Goal: Check status: Check status

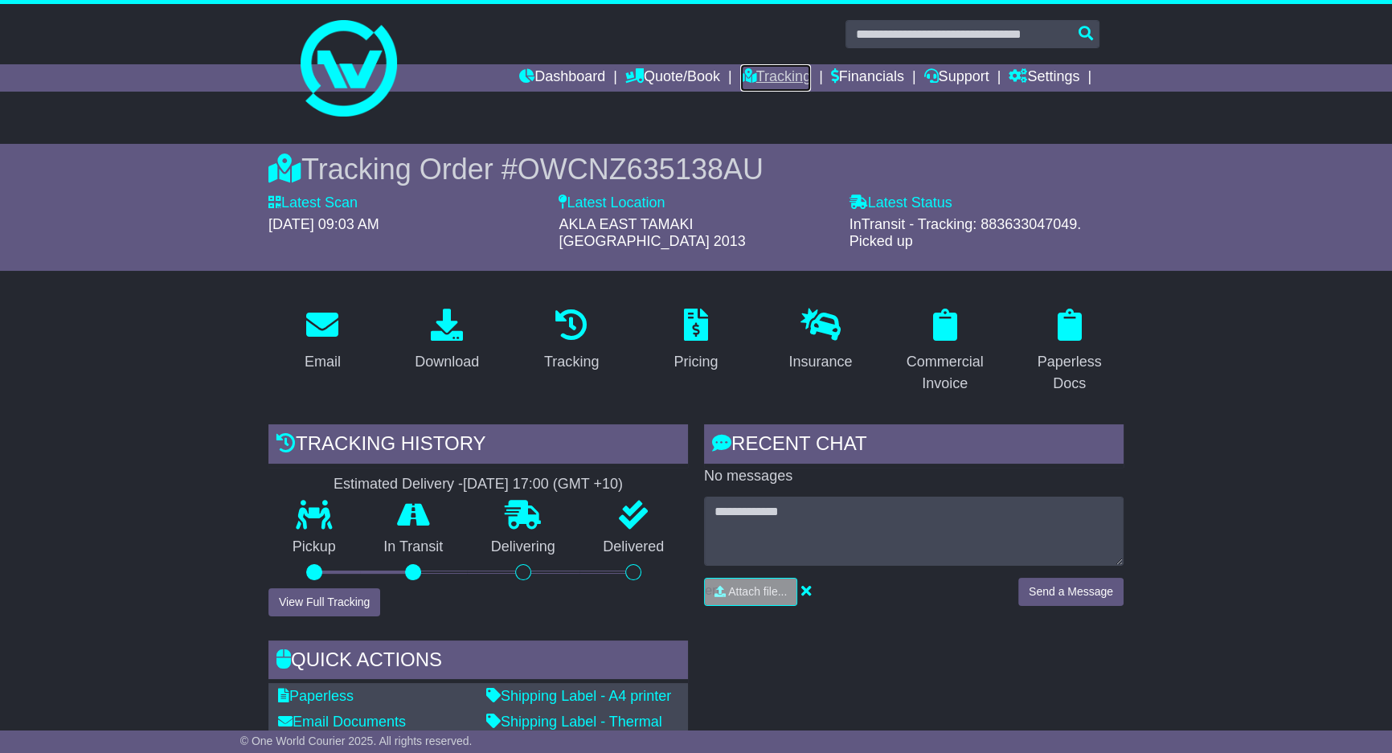
click at [771, 80] on link "Tracking" at bounding box center [775, 77] width 71 height 27
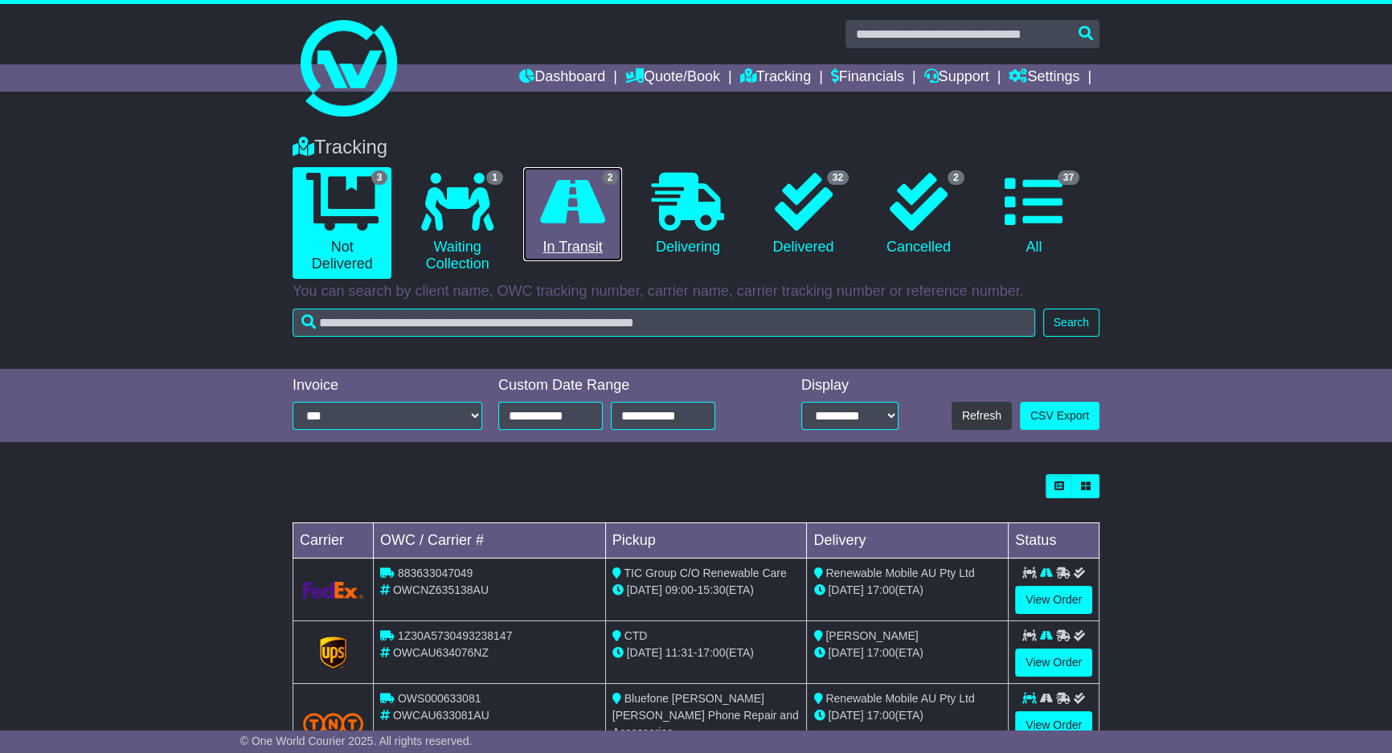
click at [570, 211] on icon at bounding box center [572, 202] width 65 height 58
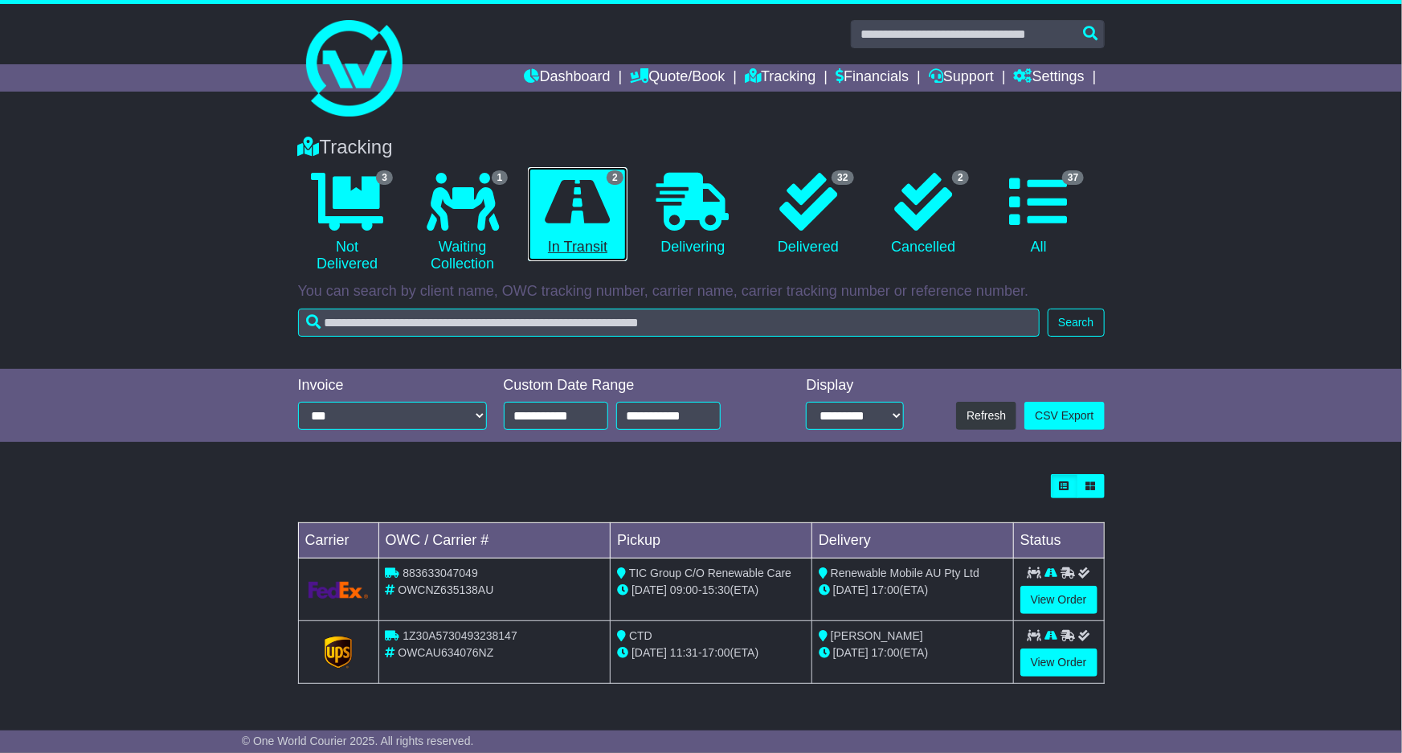
click at [570, 211] on icon at bounding box center [578, 202] width 65 height 58
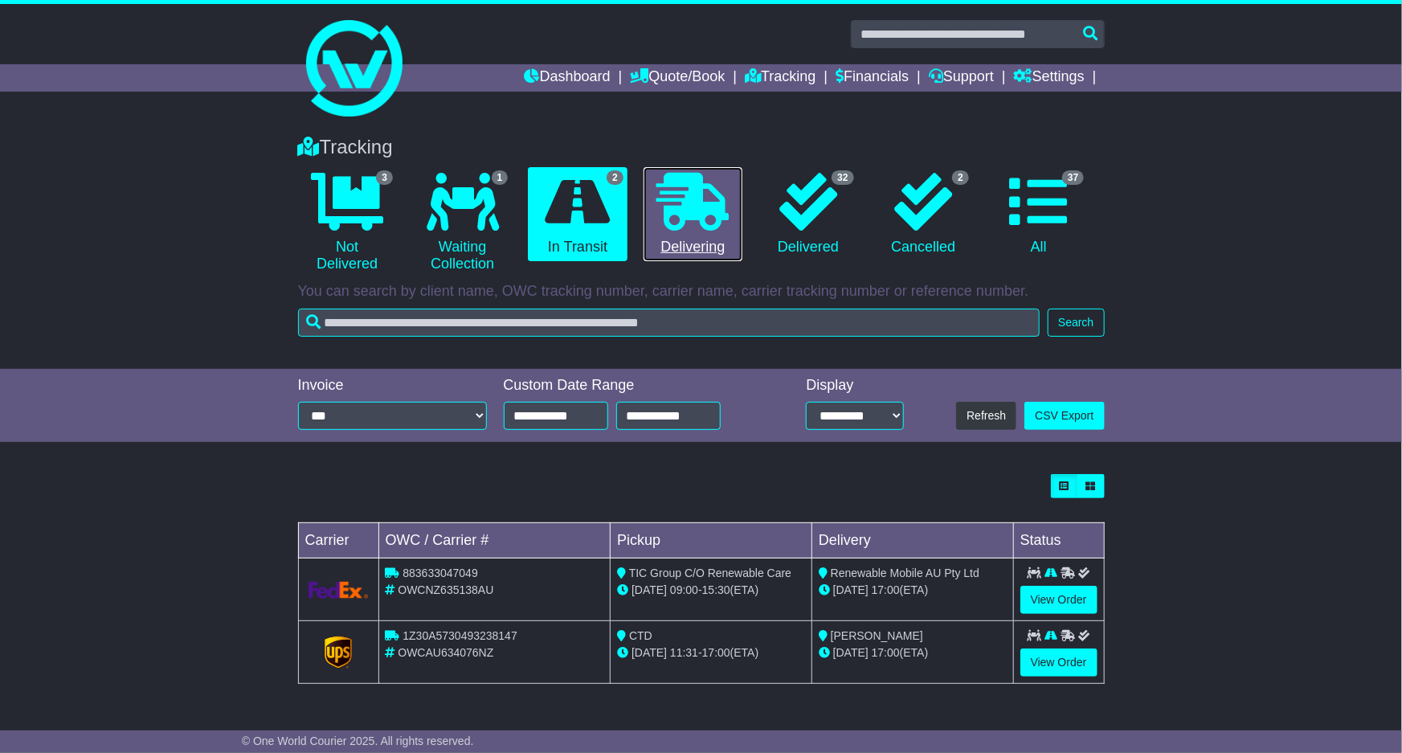
drag, startPoint x: 690, startPoint y: 217, endPoint x: 652, endPoint y: 217, distance: 37.8
click at [690, 215] on icon at bounding box center [692, 202] width 72 height 58
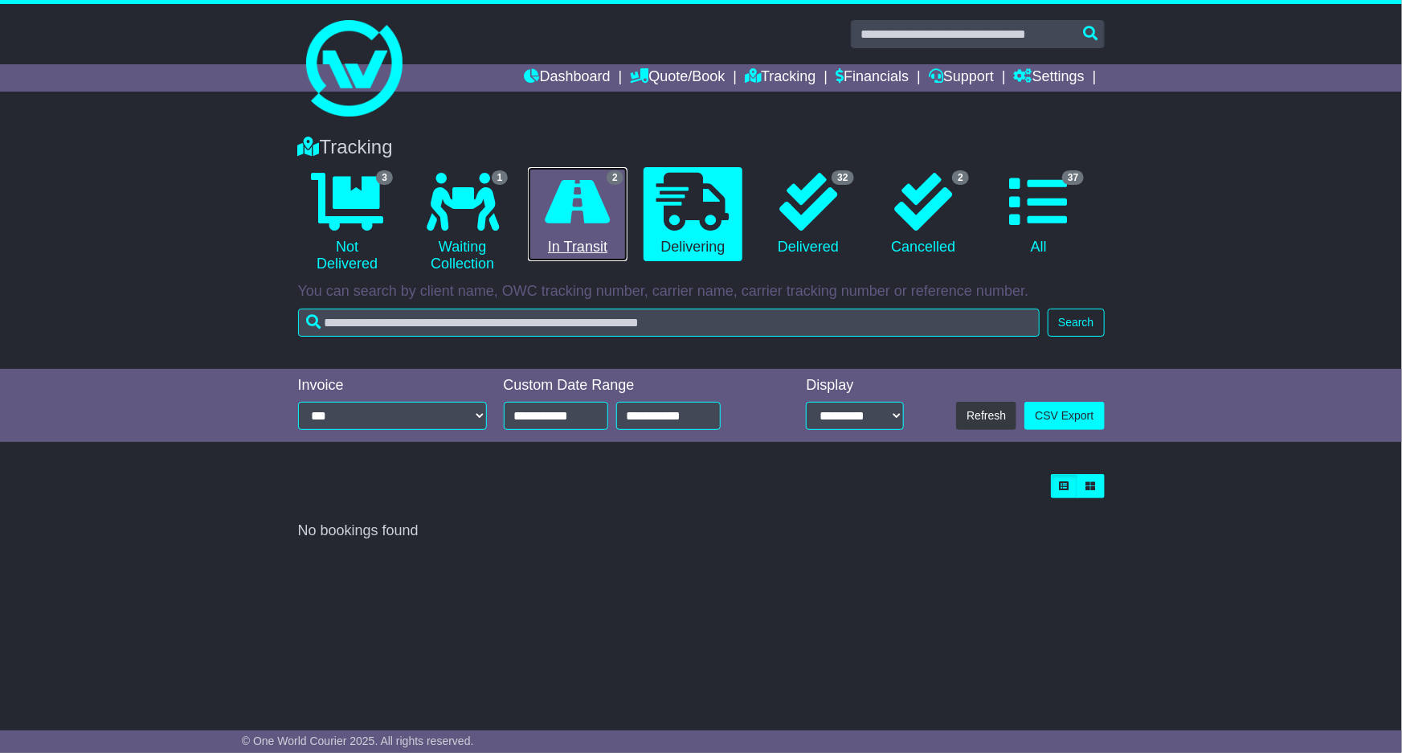
click at [581, 217] on icon at bounding box center [578, 202] width 65 height 58
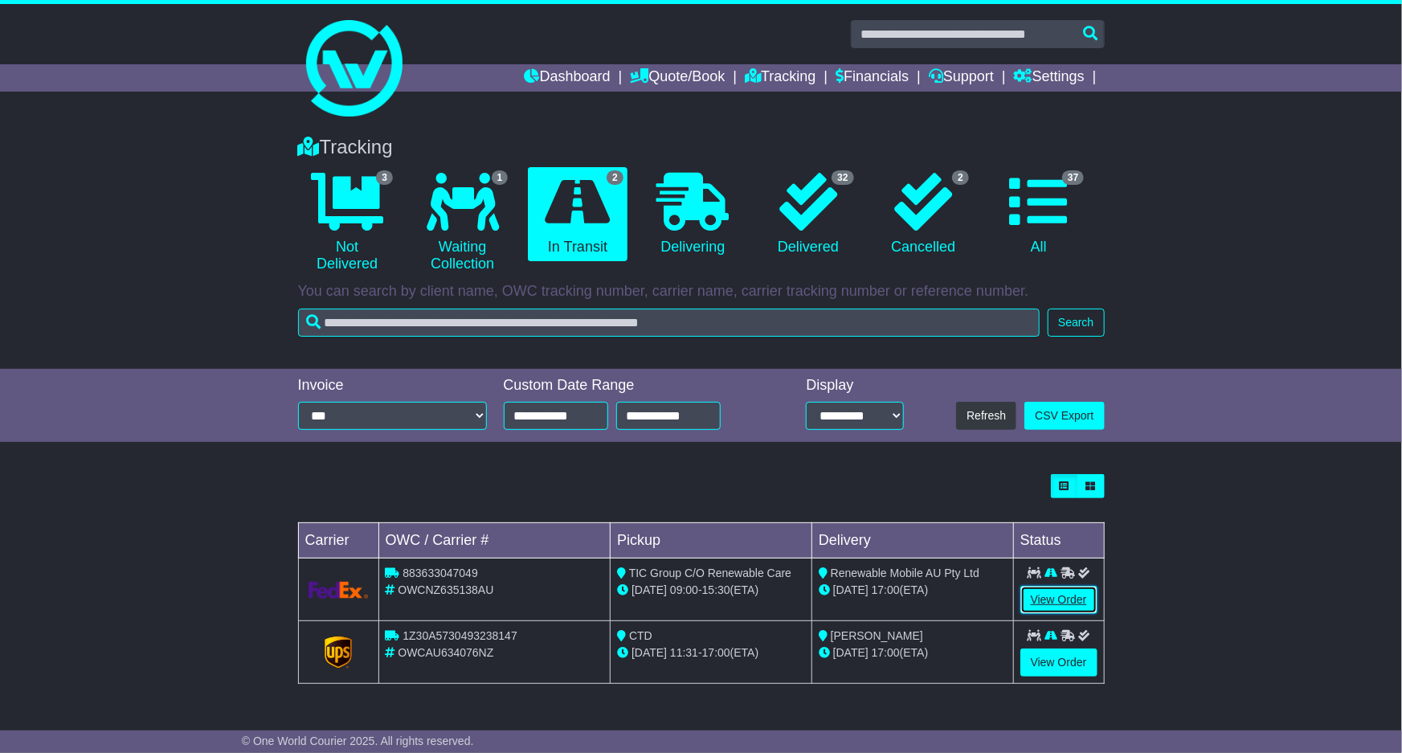
click at [1075, 596] on link "View Order" at bounding box center [1058, 600] width 77 height 28
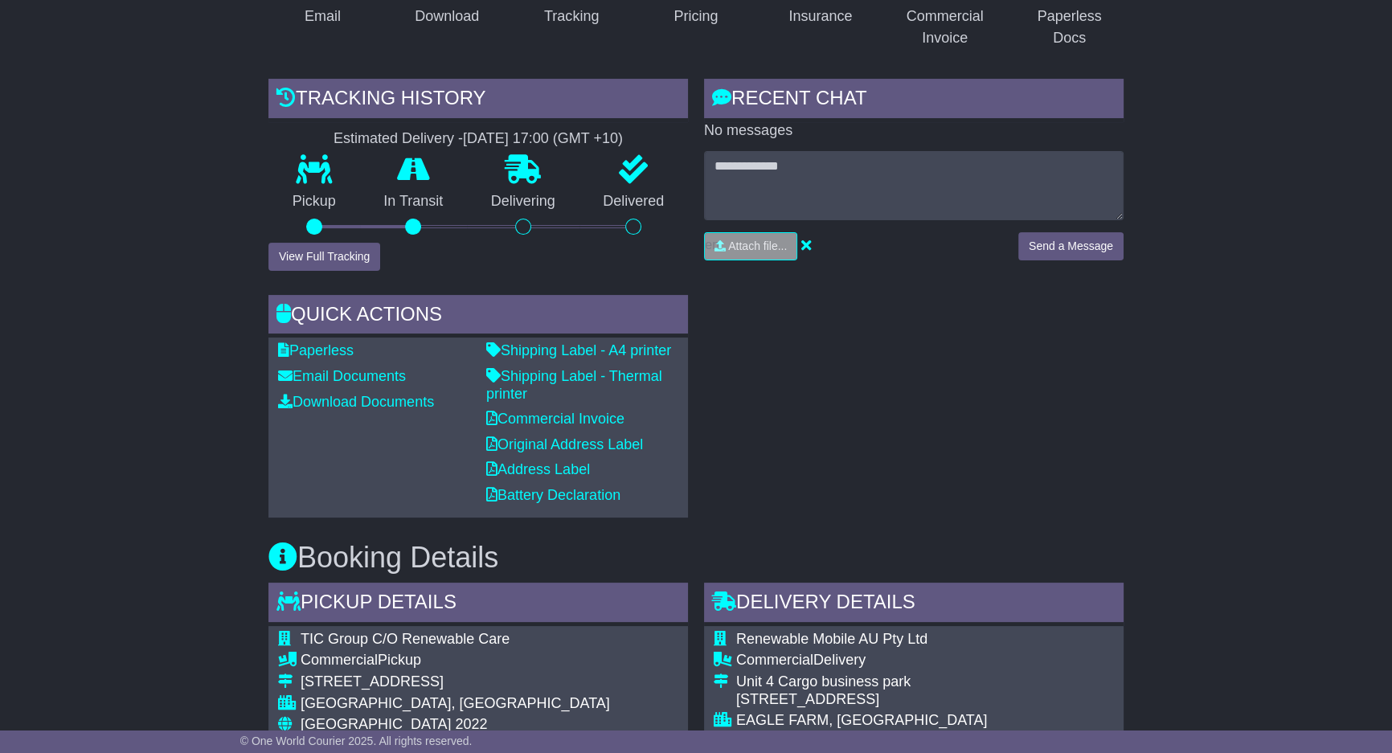
scroll to position [584, 0]
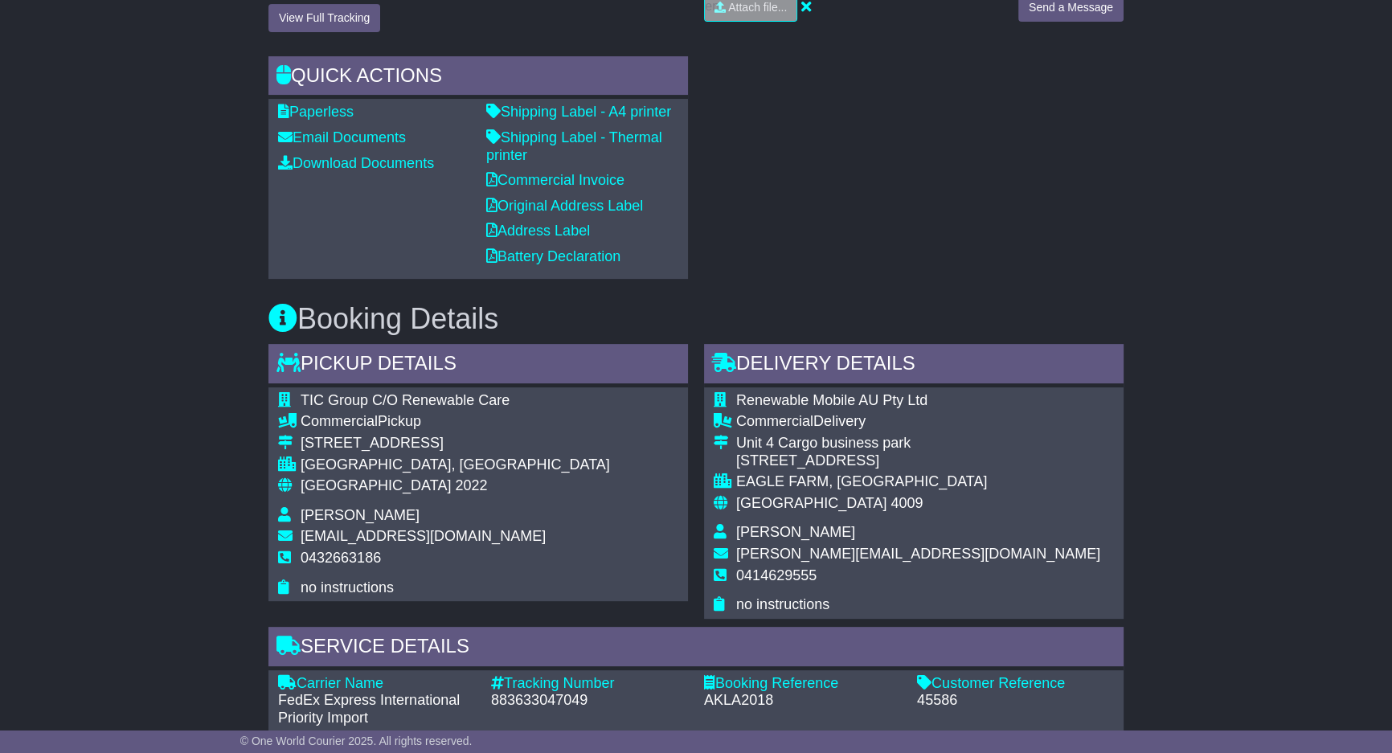
click at [1254, 240] on div "Email Download Tracking Pricing Insurance" at bounding box center [696, 668] width 1392 height 1914
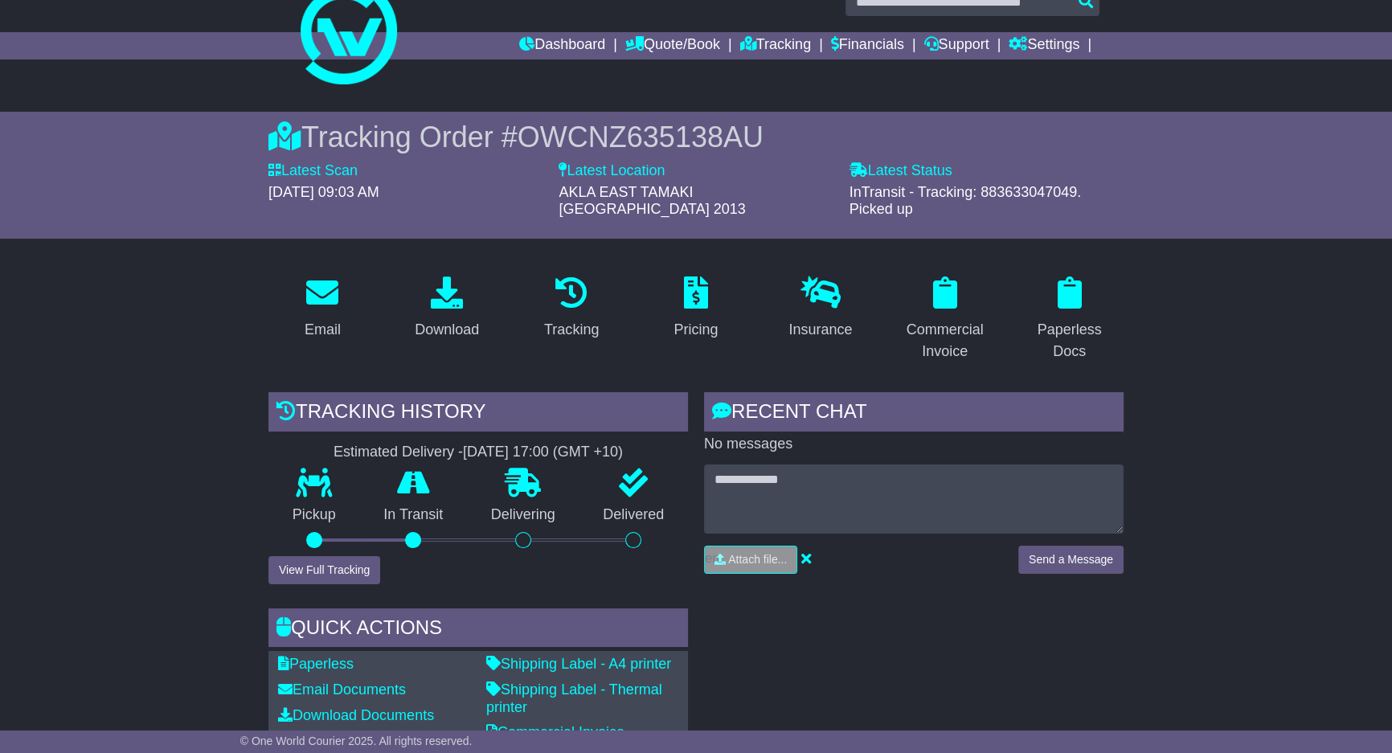
scroll to position [0, 0]
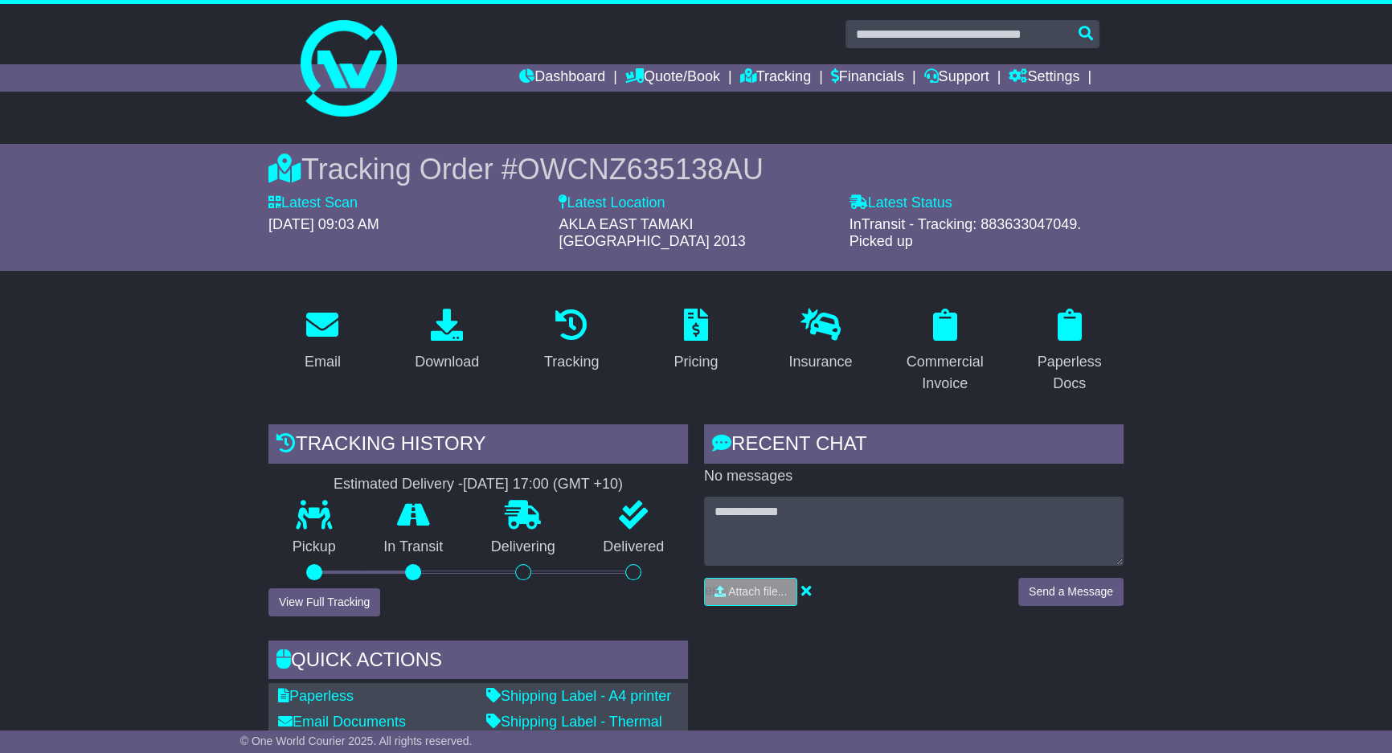
drag, startPoint x: 165, startPoint y: 191, endPoint x: 159, endPoint y: 99, distance: 92.6
click at [165, 180] on div "Tracking Order # OWCNZ635138AU Latest Scan [DATE] 09:03 AM Latest Status - InTr…" at bounding box center [696, 207] width 1392 height 127
drag, startPoint x: 159, startPoint y: 92, endPoint x: 241, endPoint y: 69, distance: 85.2
click at [184, 87] on div at bounding box center [696, 62] width 1392 height 116
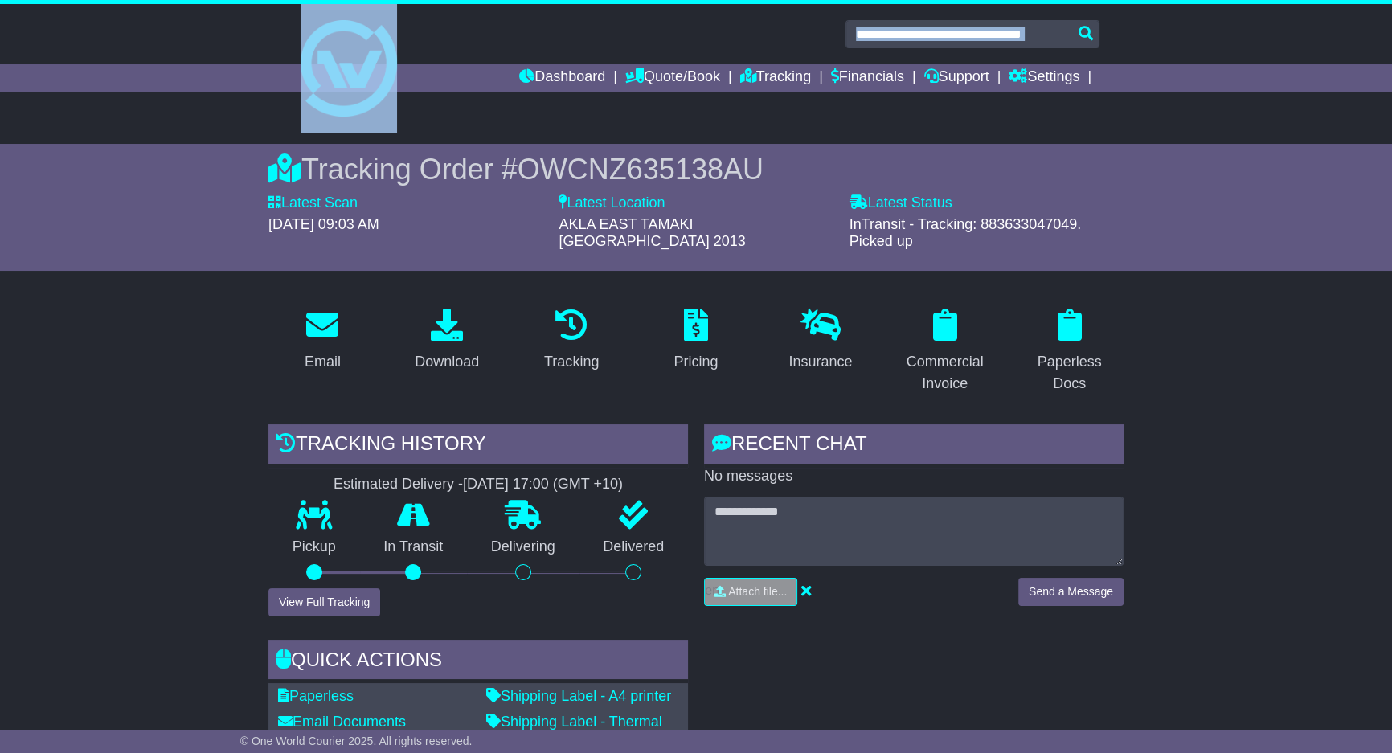
drag, startPoint x: 341, startPoint y: 68, endPoint x: 302, endPoint y: 92, distance: 45.5
click at [302, 92] on div "Dashboard Quote/Book Domestic International Saved Quotes Drafts" at bounding box center [696, 62] width 1392 height 116
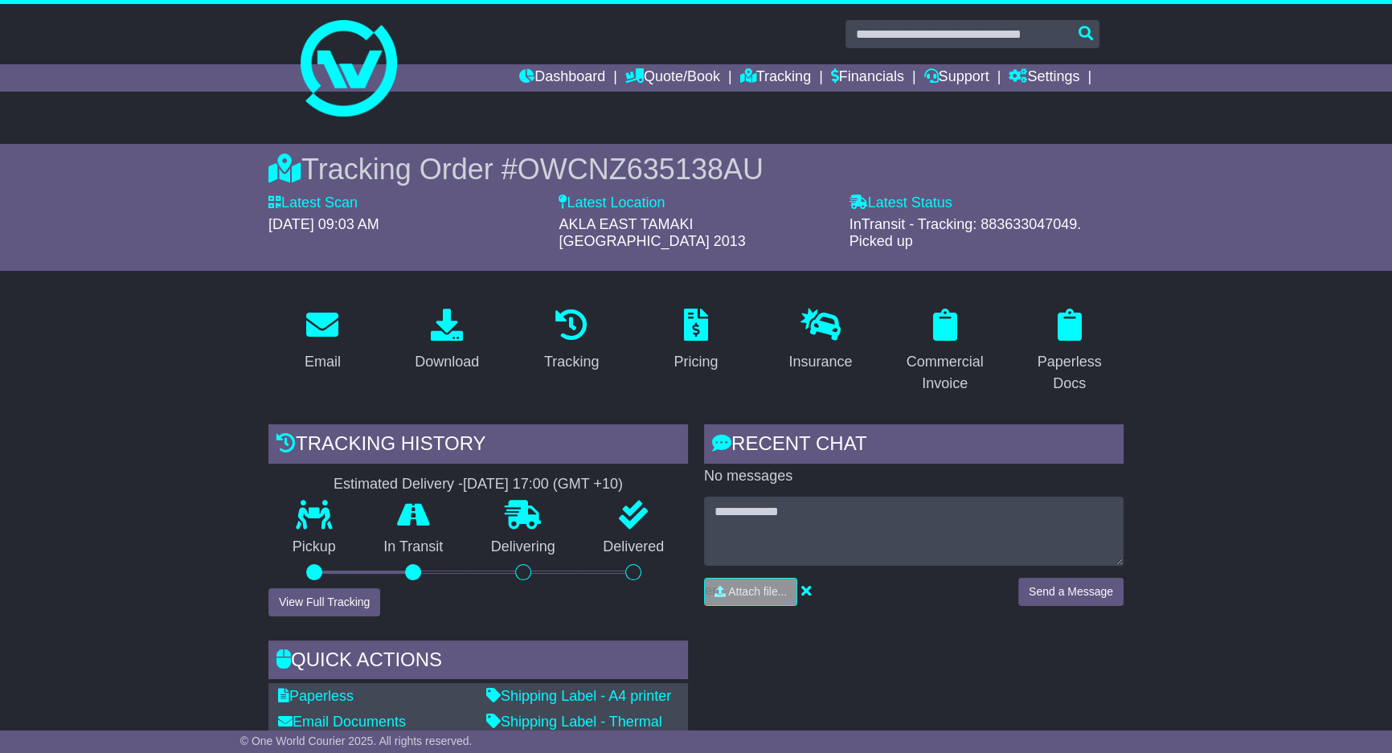
drag, startPoint x: 237, startPoint y: 274, endPoint x: 234, endPoint y: 289, distance: 15.6
drag, startPoint x: 233, startPoint y: 289, endPoint x: 192, endPoint y: 350, distance: 72.9
